Goal: Task Accomplishment & Management: Use online tool/utility

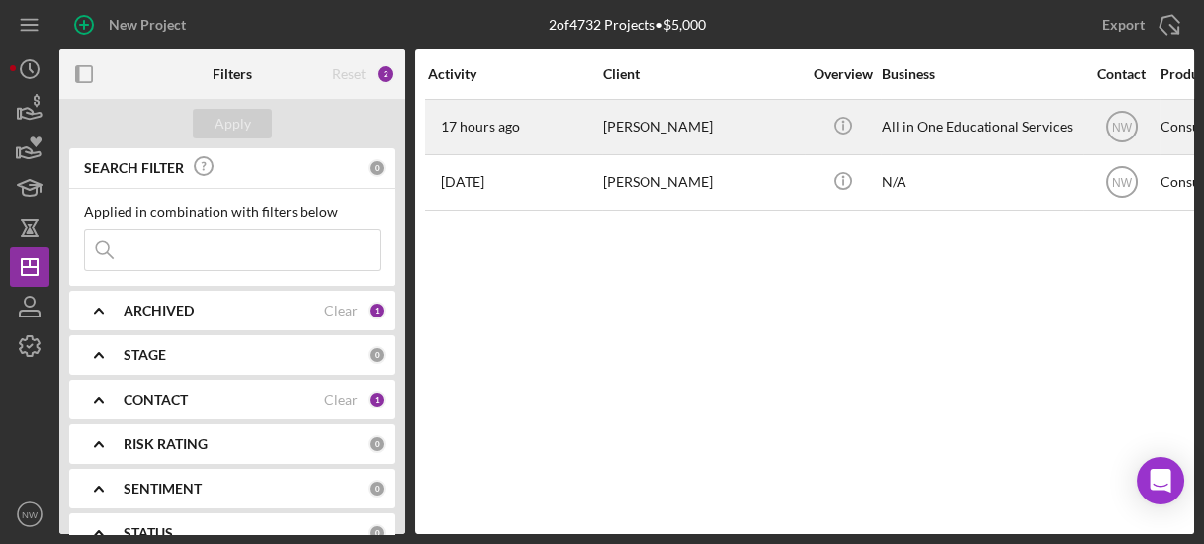
click at [634, 119] on div "[PERSON_NAME]" at bounding box center [702, 127] width 198 height 52
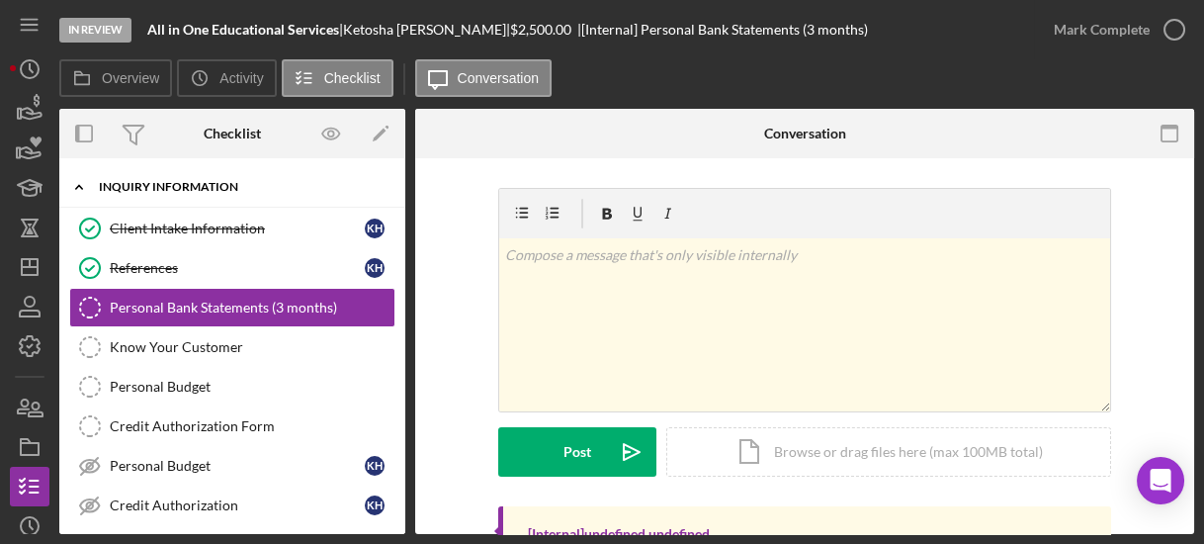
click at [81, 193] on icon "Icon/Expander" at bounding box center [79, 187] width 40 height 40
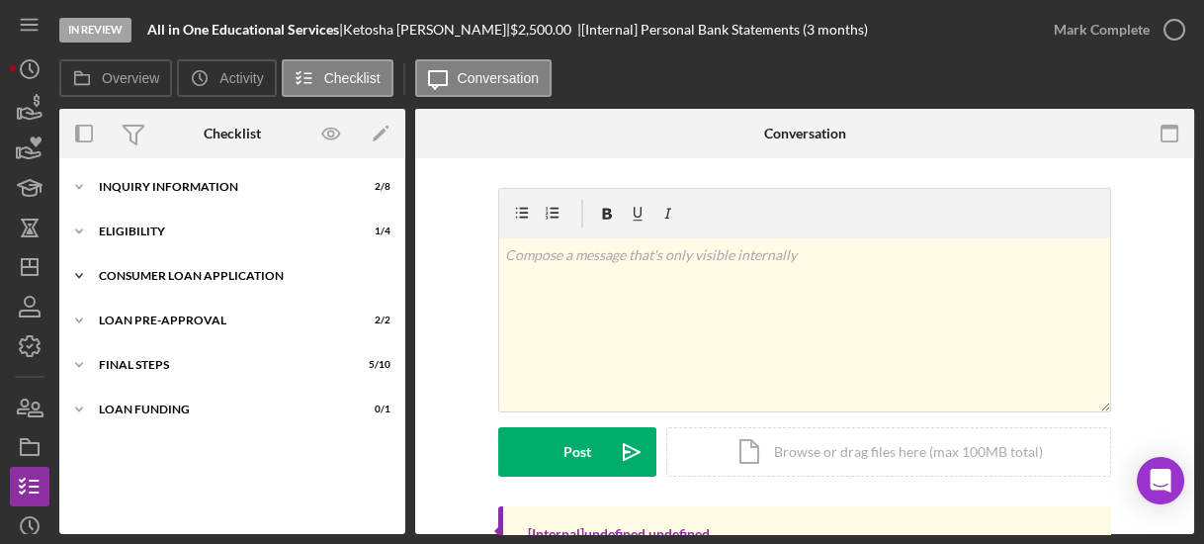
click at [78, 273] on icon "Icon/Expander" at bounding box center [79, 276] width 40 height 40
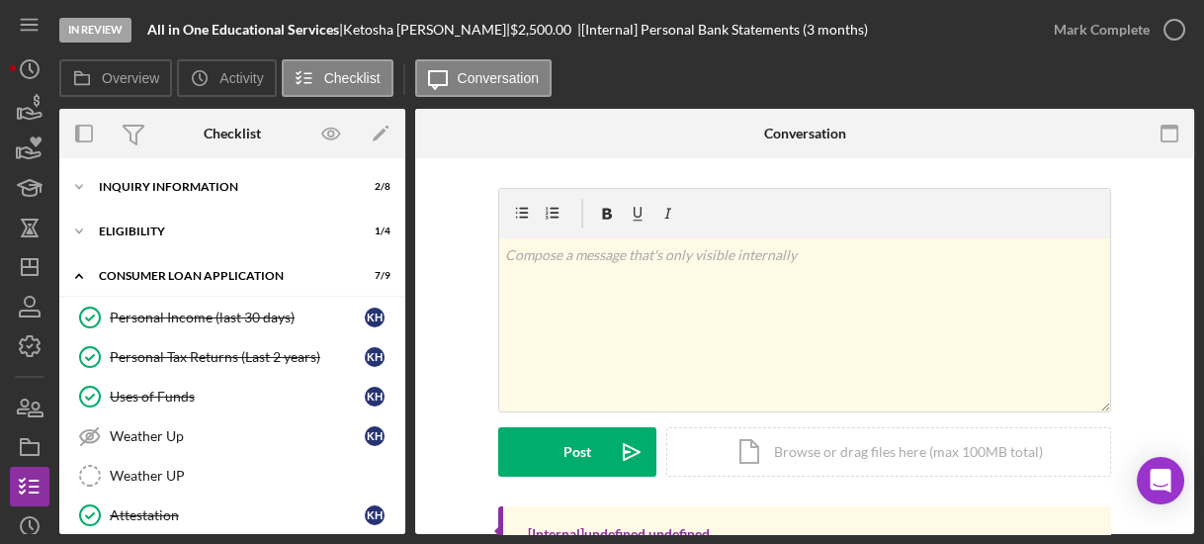
scroll to position [265, 0]
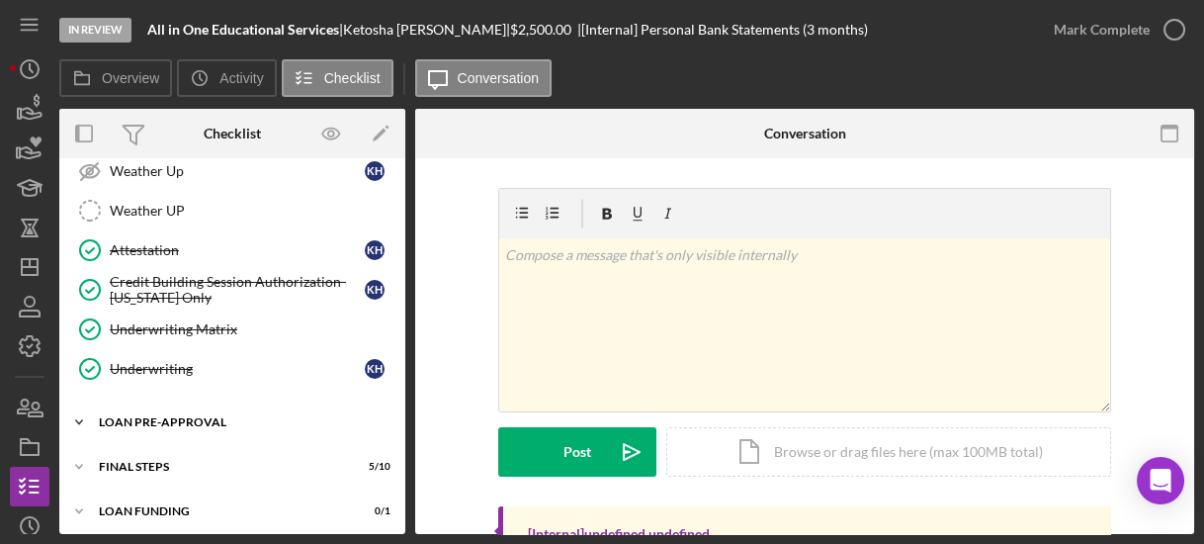
click at [82, 415] on icon "Icon/Expander" at bounding box center [79, 422] width 40 height 40
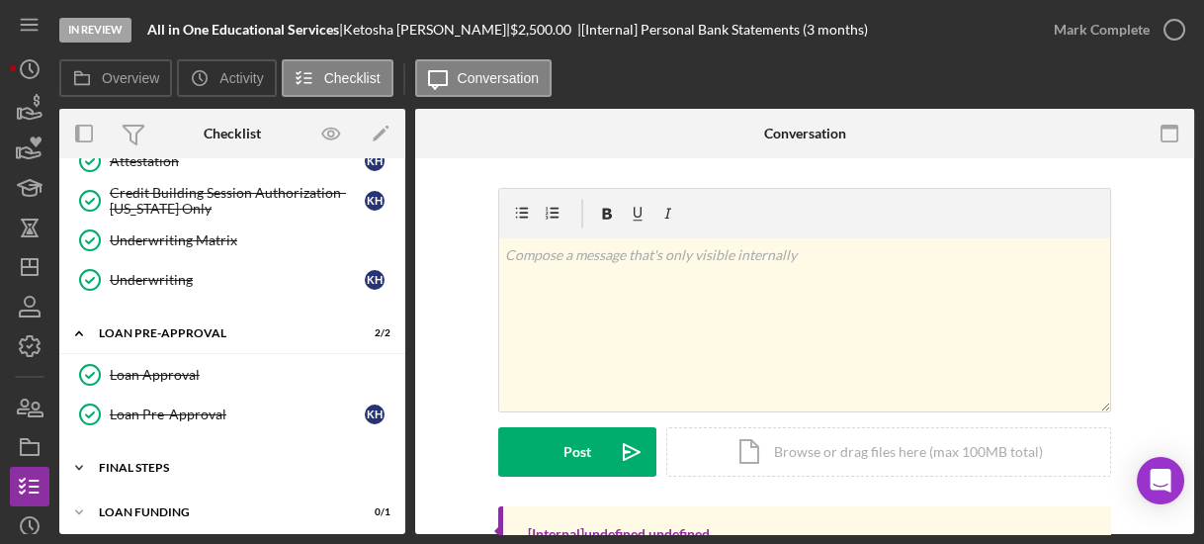
click at [86, 454] on icon "Icon/Expander" at bounding box center [79, 468] width 40 height 40
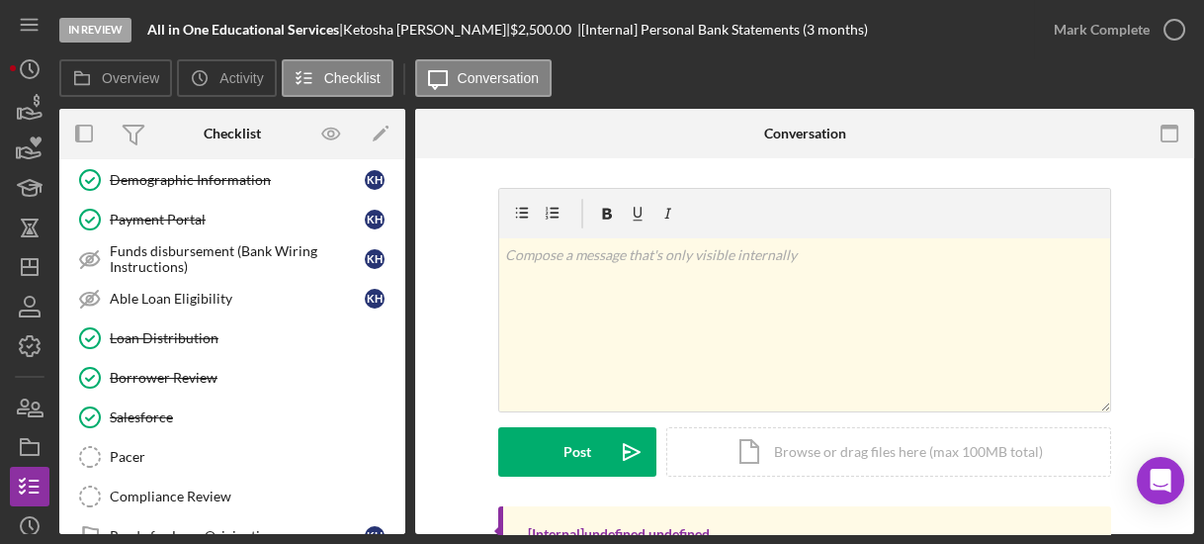
scroll to position [752, 0]
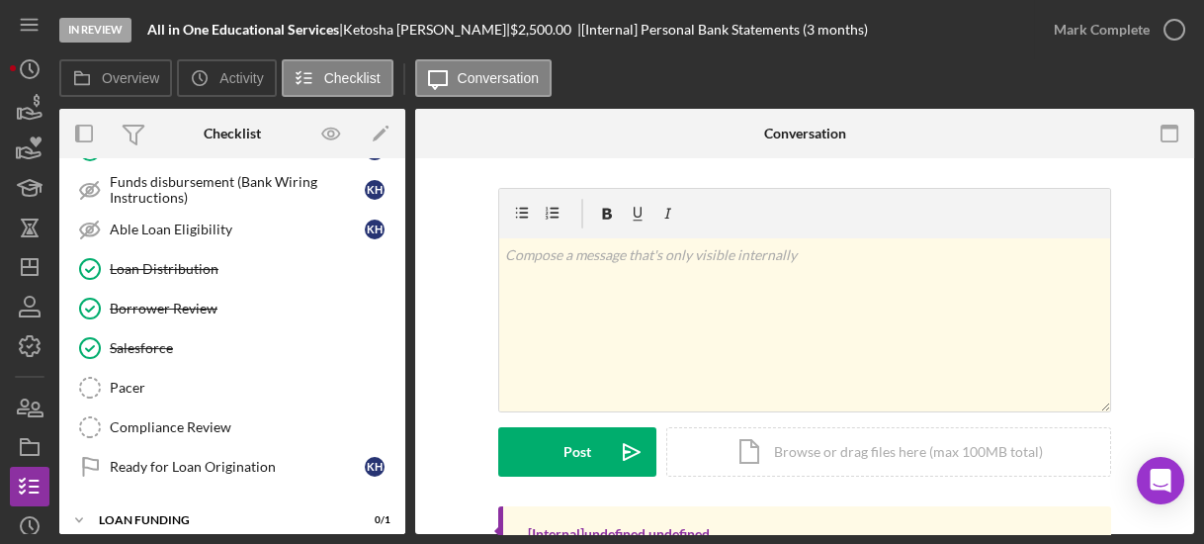
click at [398, 176] on div "Demographic Information Demographic Information K H Payment Portal Payment Port…" at bounding box center [232, 293] width 346 height 405
click at [405, 176] on div "Overview Internal Workflow Stage In Review Icon/Dropdown Arrow Archive (can una…" at bounding box center [626, 321] width 1135 height 425
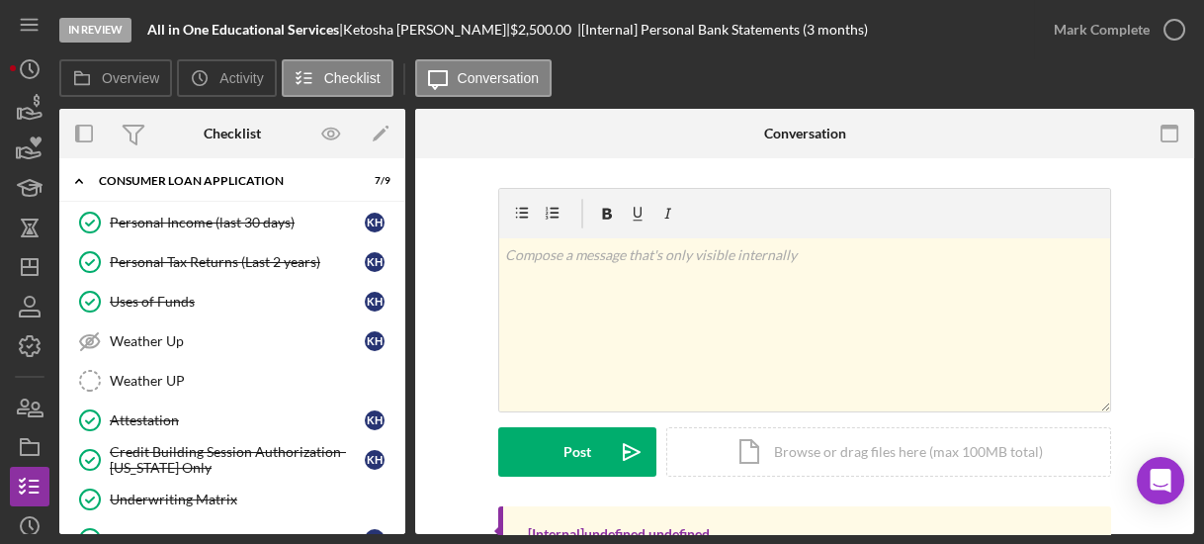
scroll to position [0, 0]
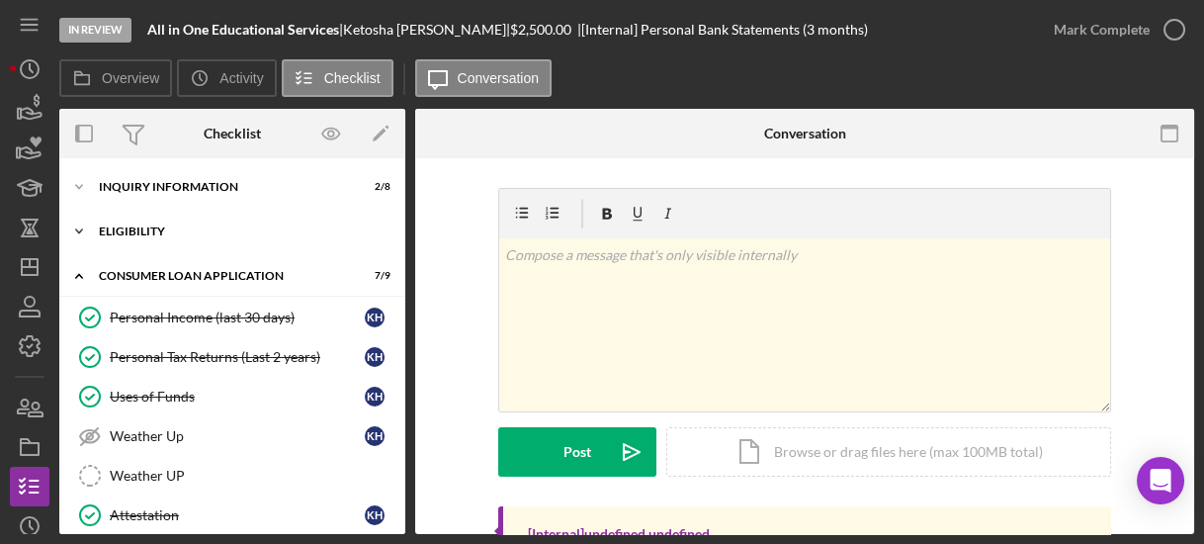
click at [76, 224] on icon "Icon/Expander" at bounding box center [79, 232] width 40 height 40
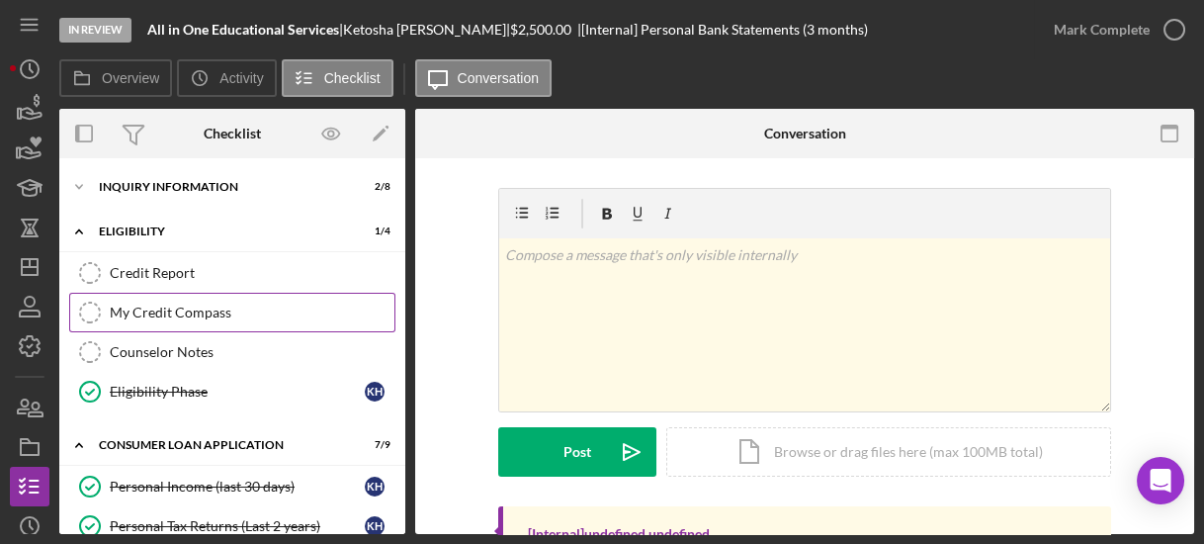
click at [138, 300] on link "My Credit Compass My Credit Compass" at bounding box center [232, 313] width 326 height 40
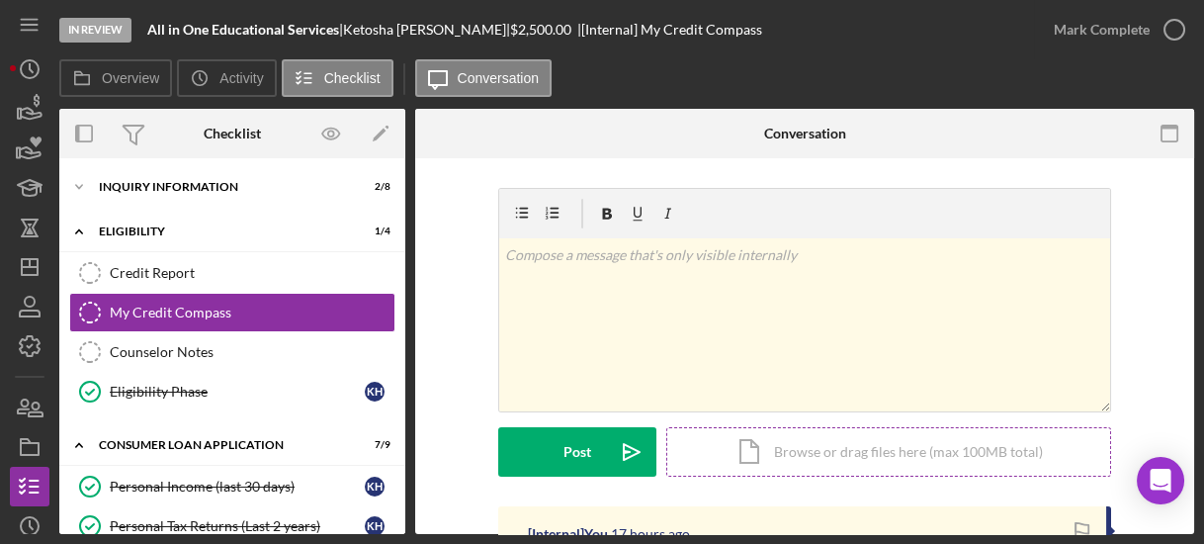
click at [788, 453] on div "Icon/Document Browse or drag files here (max 100MB total) Tap to choose files o…" at bounding box center [888, 451] width 445 height 49
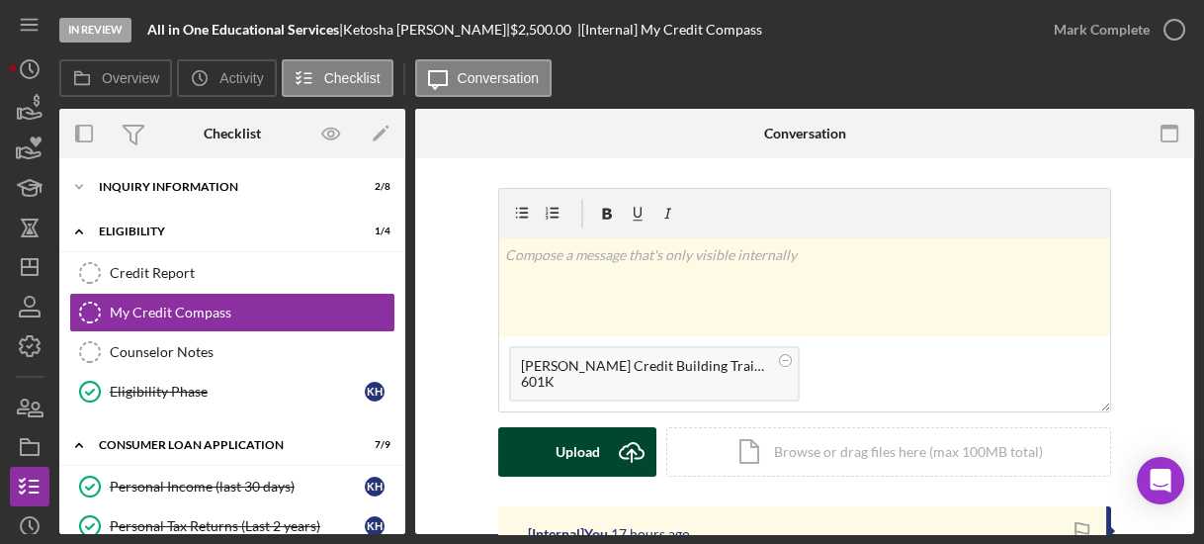
click at [579, 455] on div "Upload" at bounding box center [578, 451] width 44 height 49
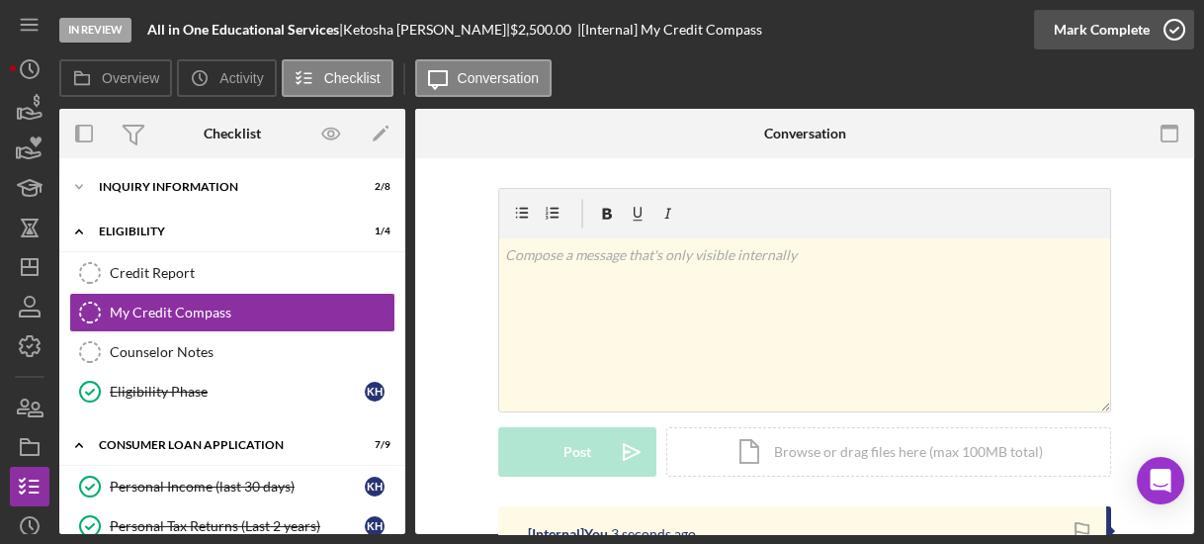
click at [1175, 36] on icon "button" at bounding box center [1174, 29] width 49 height 49
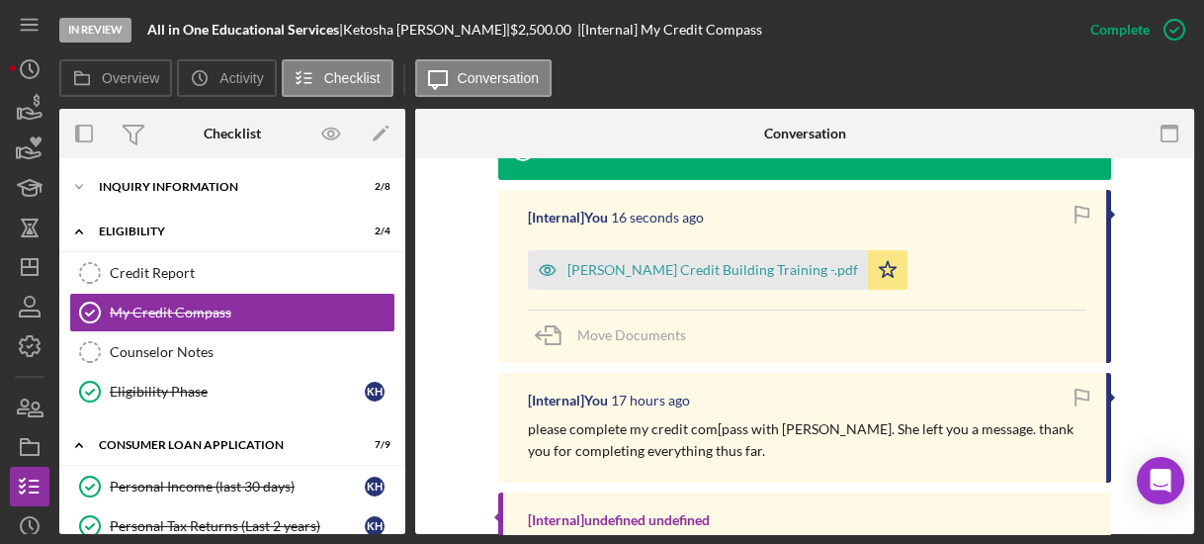
scroll to position [328, 0]
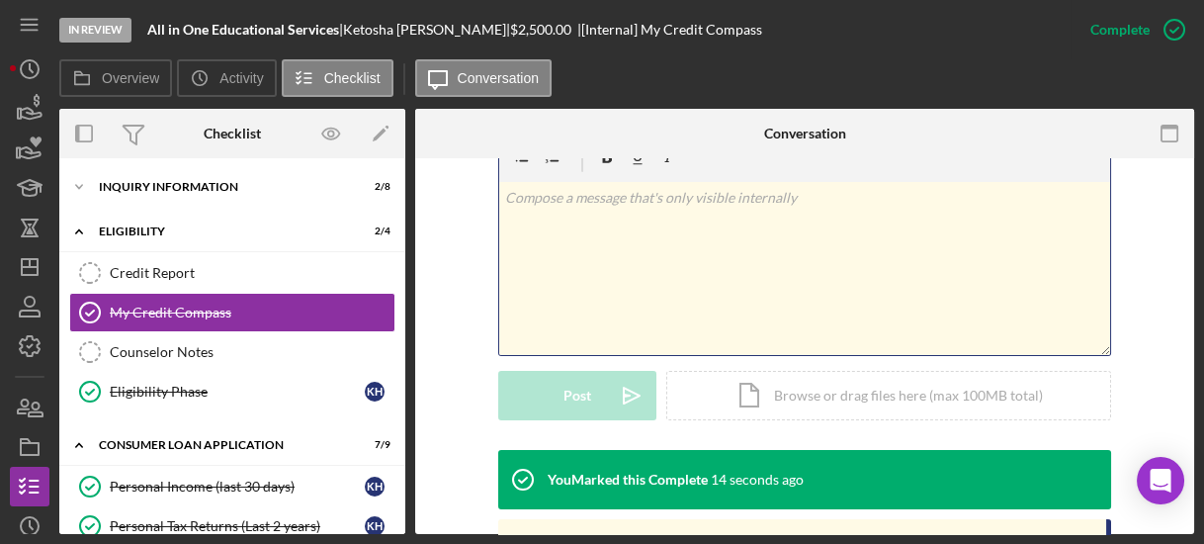
click at [859, 256] on div "v Color teal Color pink Remove color Add row above Add row below Add column bef…" at bounding box center [804, 268] width 611 height 173
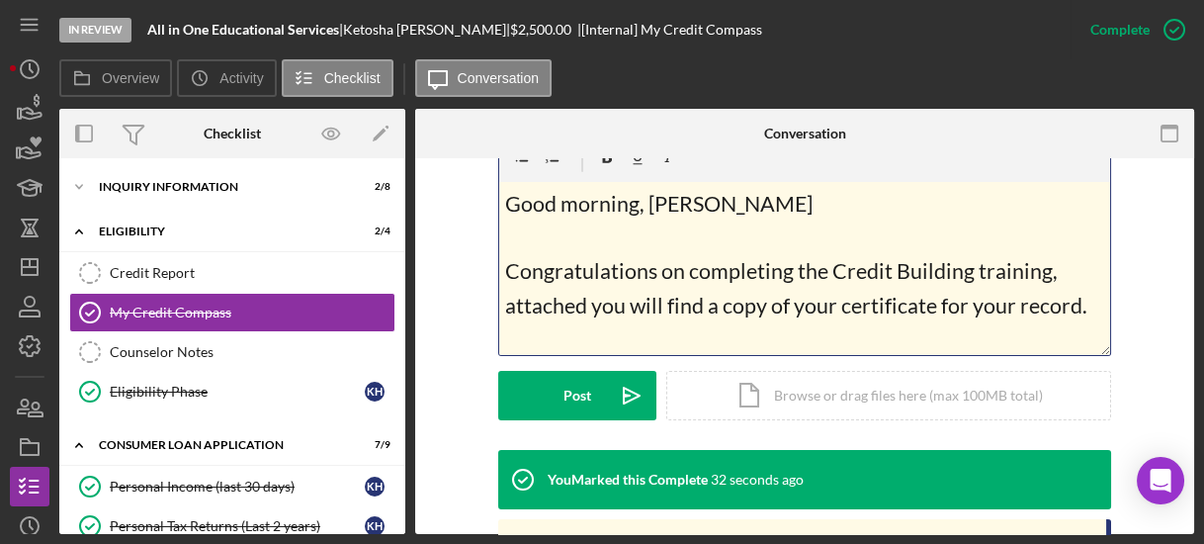
scroll to position [555, 0]
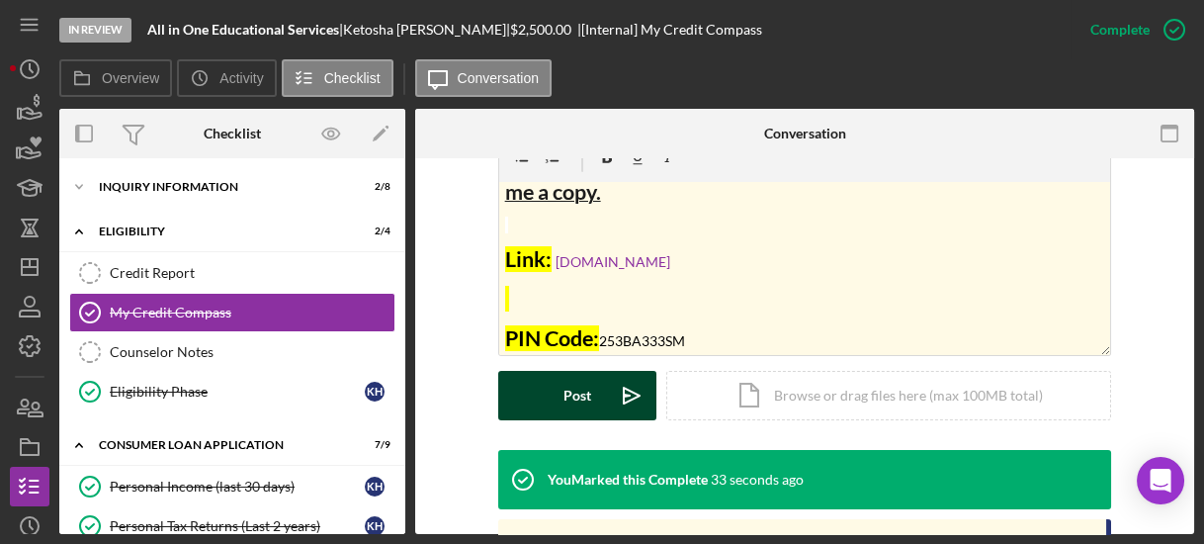
click at [568, 390] on div "Post" at bounding box center [577, 395] width 28 height 49
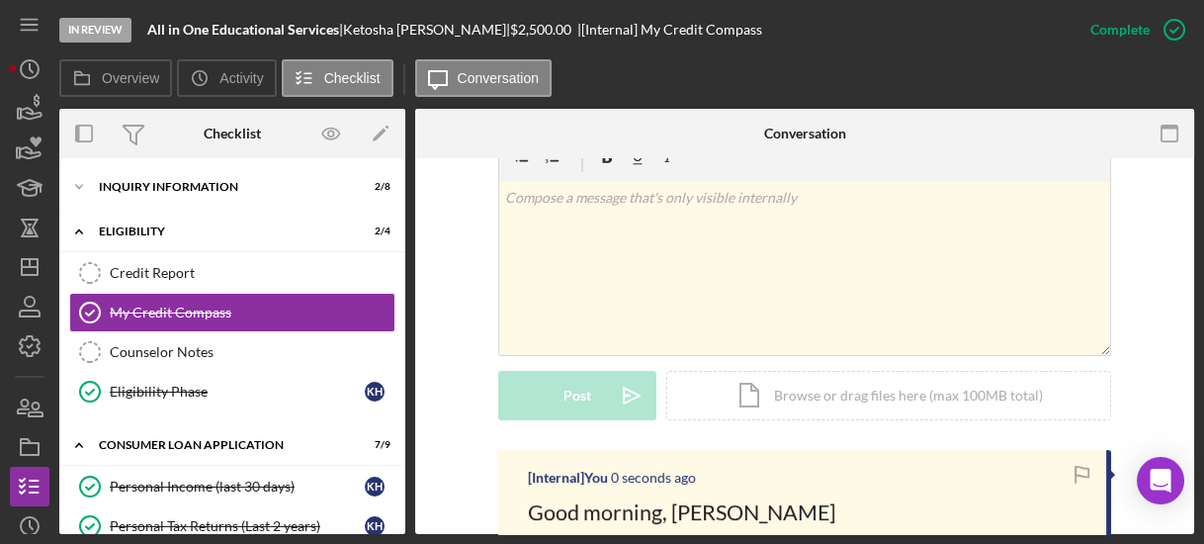
scroll to position [0, 0]
